Goal: Find contact information: Find contact information

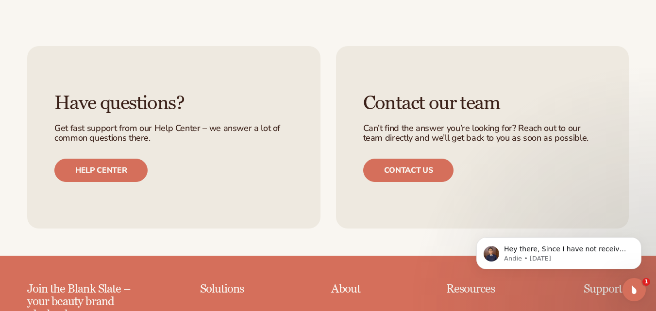
scroll to position [3587, 0]
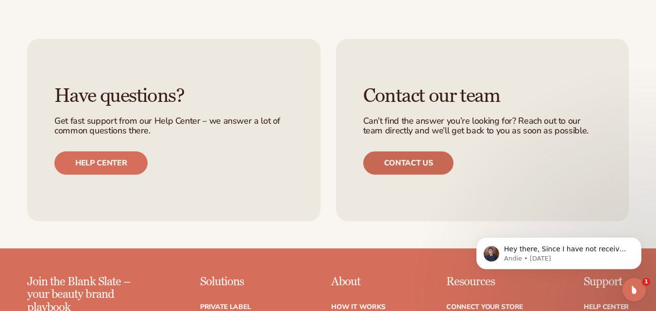
click at [391, 152] on link "Contact us" at bounding box center [408, 163] width 91 height 23
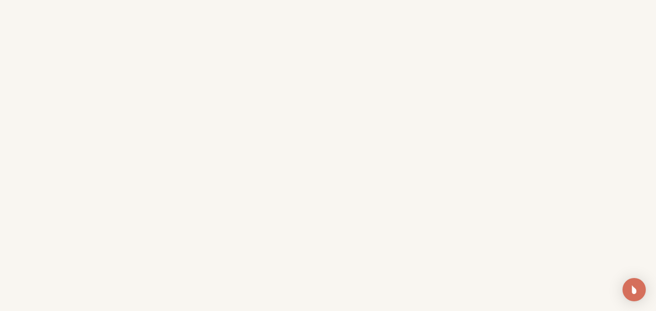
drag, startPoint x: 663, startPoint y: 37, endPoint x: 659, endPoint y: 86, distance: 48.3
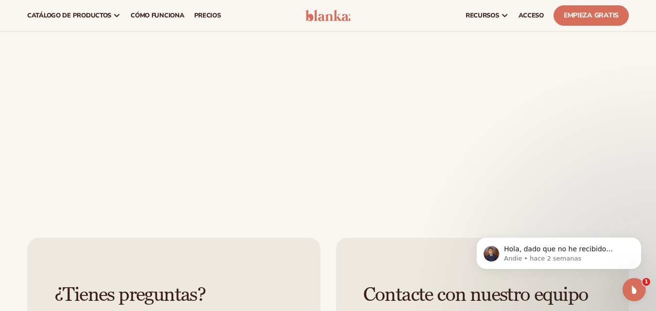
scroll to position [156, 0]
